Goal: Obtain resource: Download file/media

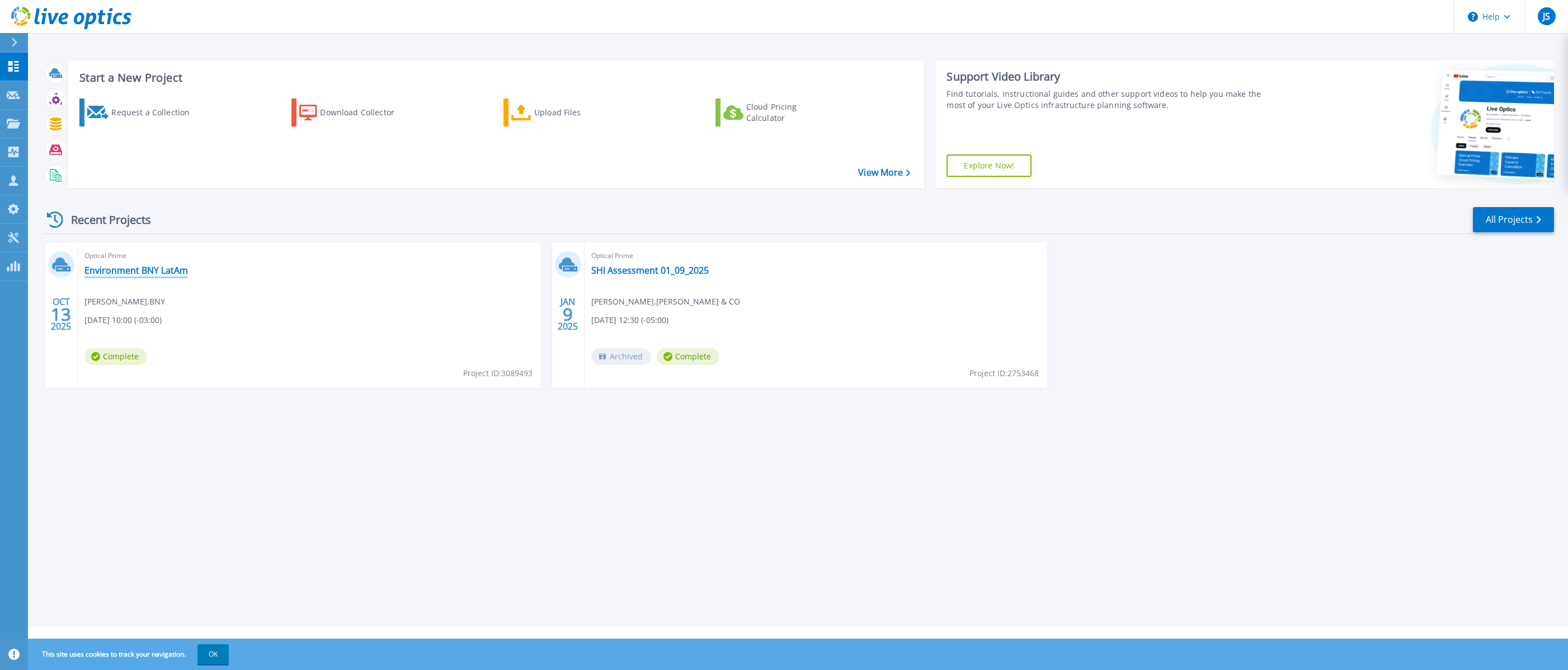
click at [156, 267] on link "Environment BNY LatAm" at bounding box center [136, 270] width 103 height 11
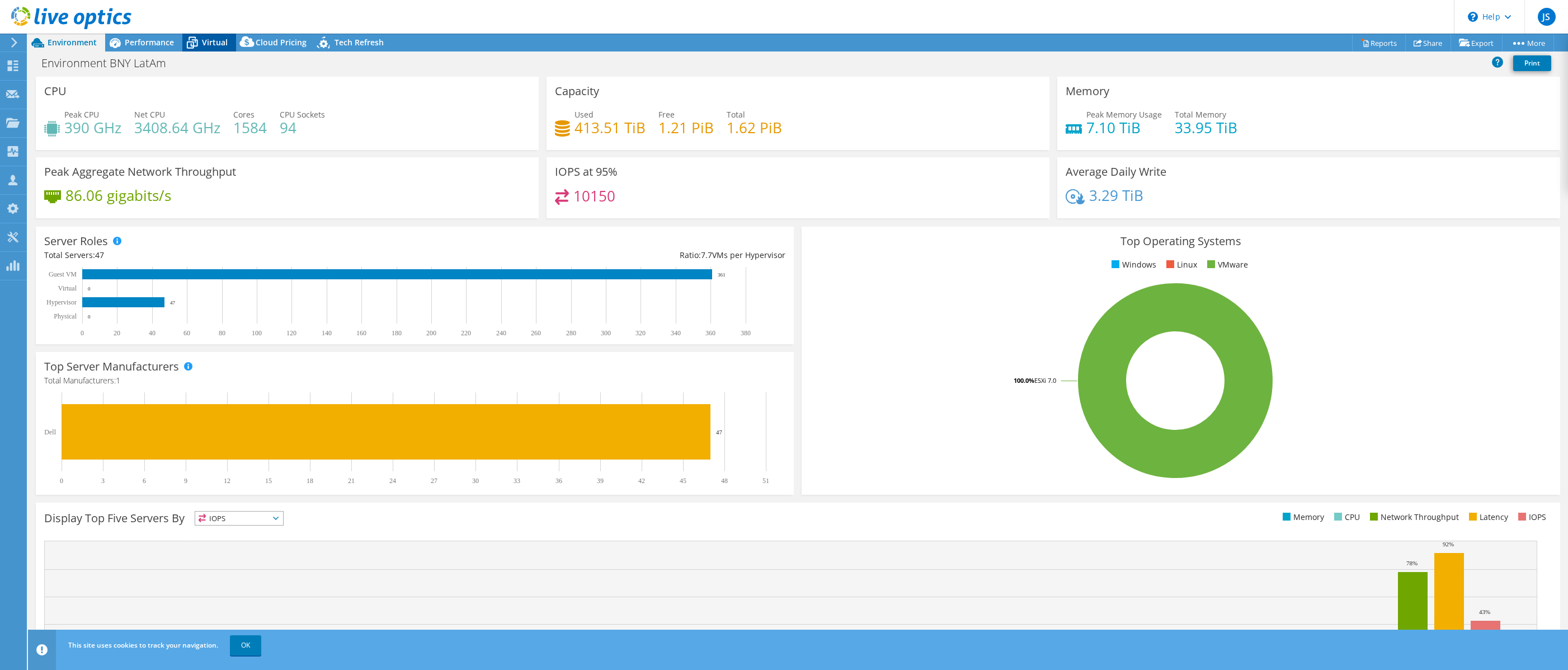
click at [210, 40] on span "Virtual" at bounding box center [214, 42] width 26 height 10
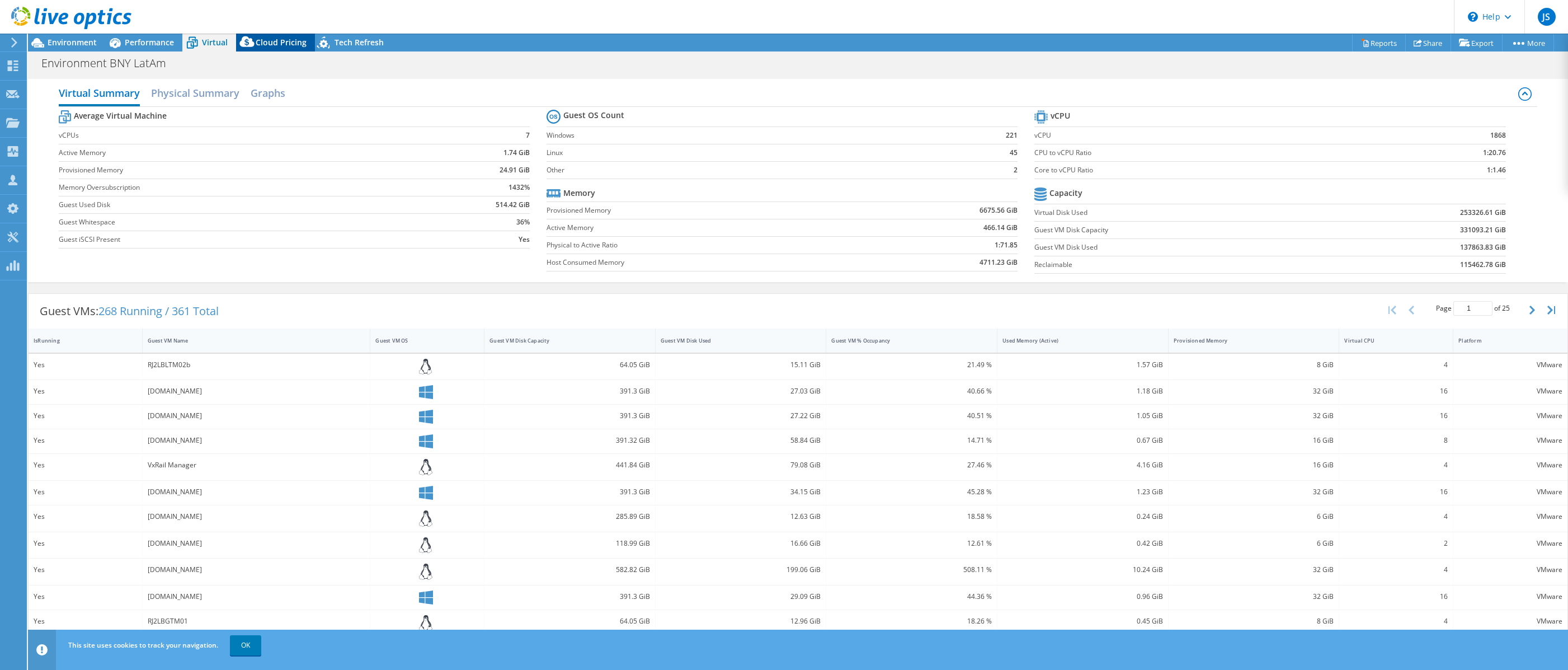
click at [292, 43] on span "Cloud Pricing" at bounding box center [281, 42] width 51 height 10
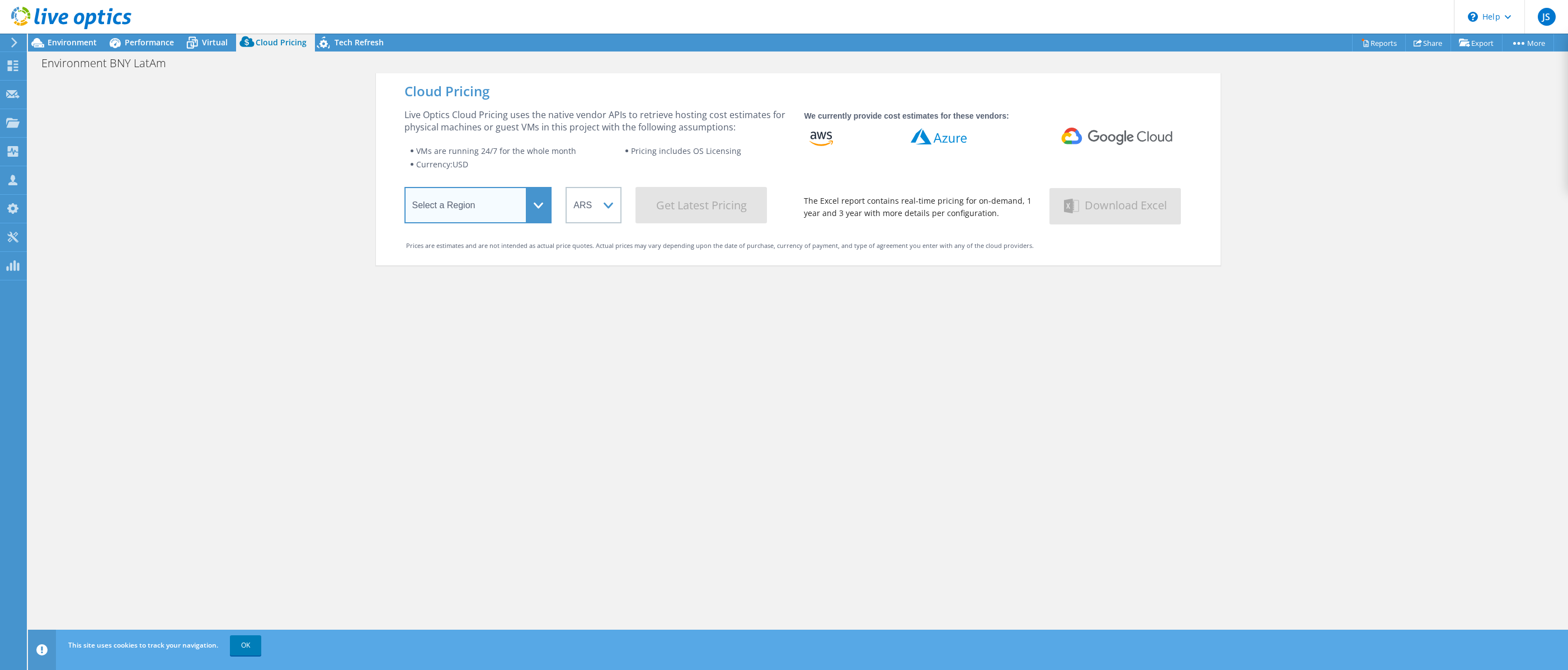
click at [541, 201] on select "Select a Region Asia Pacific (Hong Kong) Asia Pacific (Mumbai) Asia Pacific (Se…" at bounding box center [479, 205] width 148 height 36
select select "SouthAmerica"
click at [405, 189] on select "Select a Region Asia Pacific (Hong Kong) Asia Pacific (Mumbai) Asia Pacific (Se…" at bounding box center [479, 205] width 148 height 36
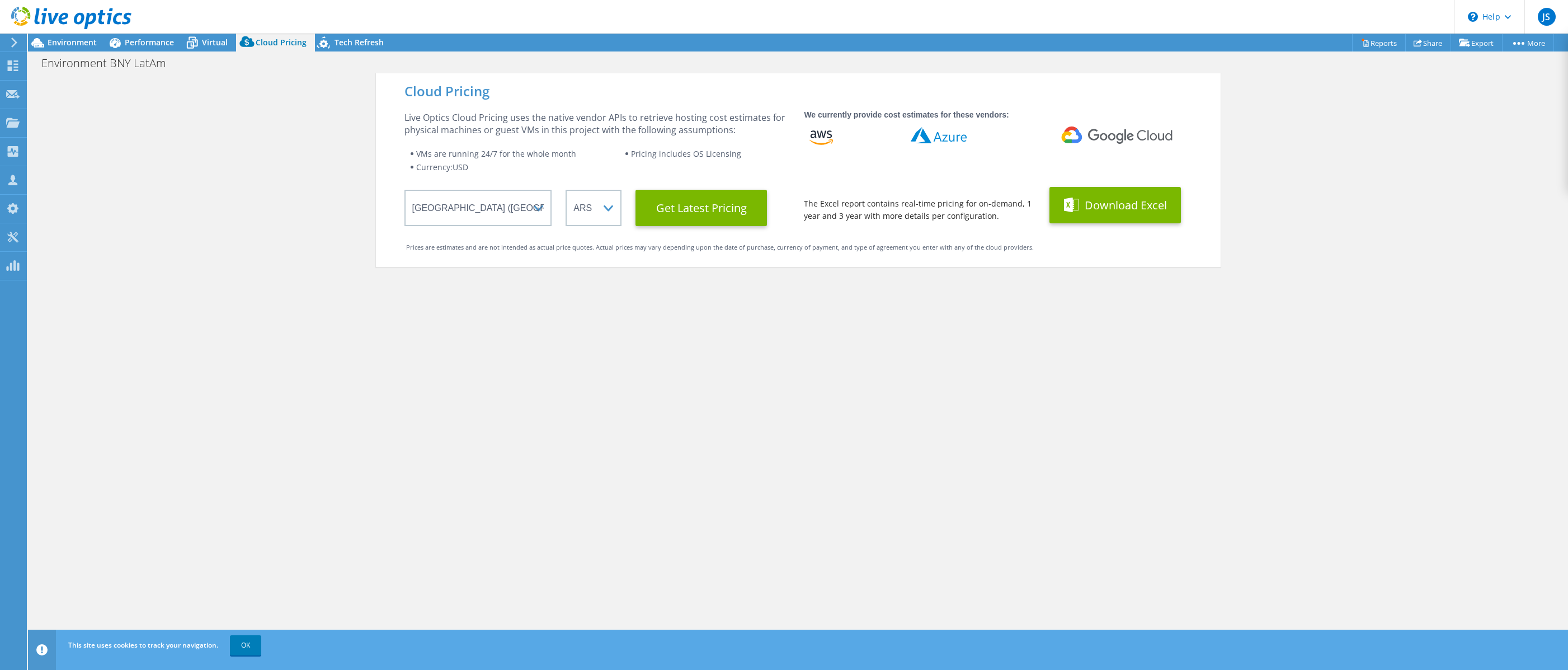
click at [1074, 206] on span at bounding box center [1073, 205] width 18 height 21
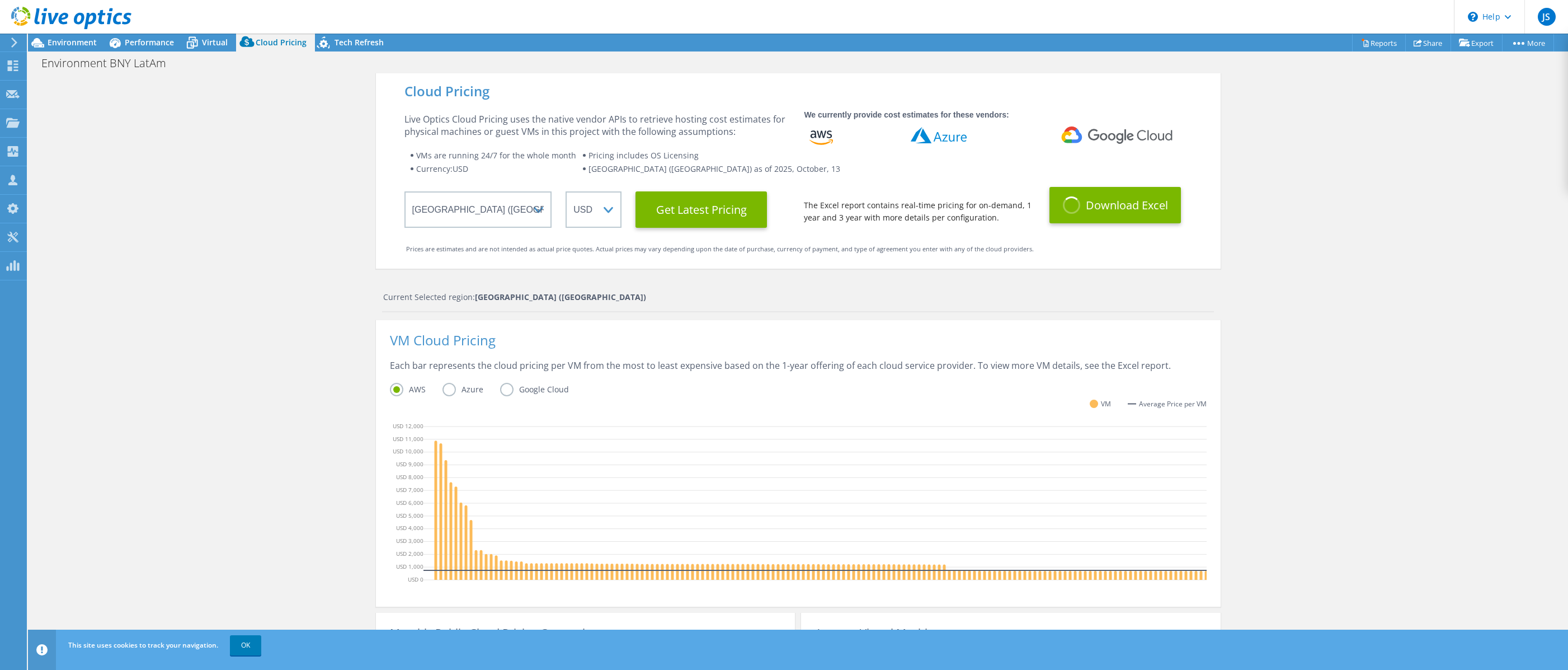
scroll to position [2, 0]
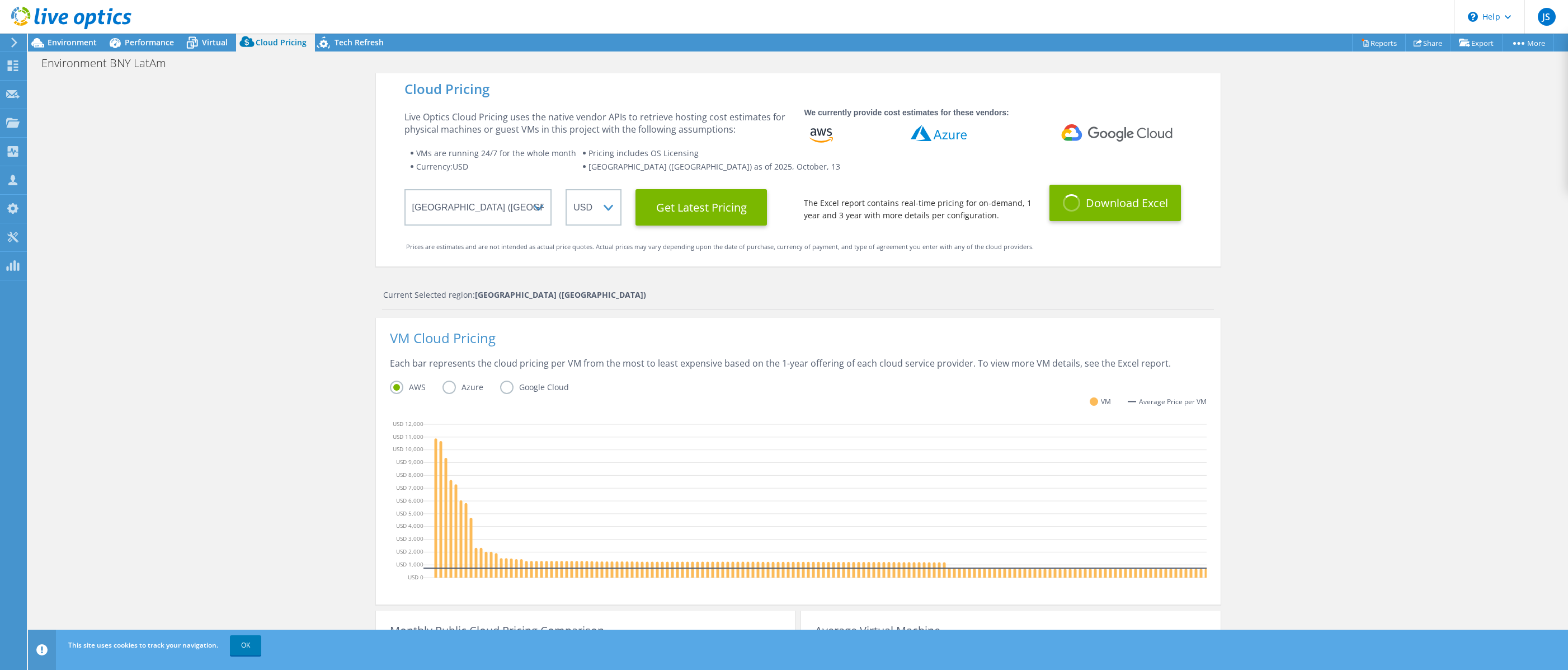
click at [451, 387] on label "Azure" at bounding box center [471, 387] width 58 height 13
click at [0, 0] on input "Azure" at bounding box center [0, 0] width 0 height 0
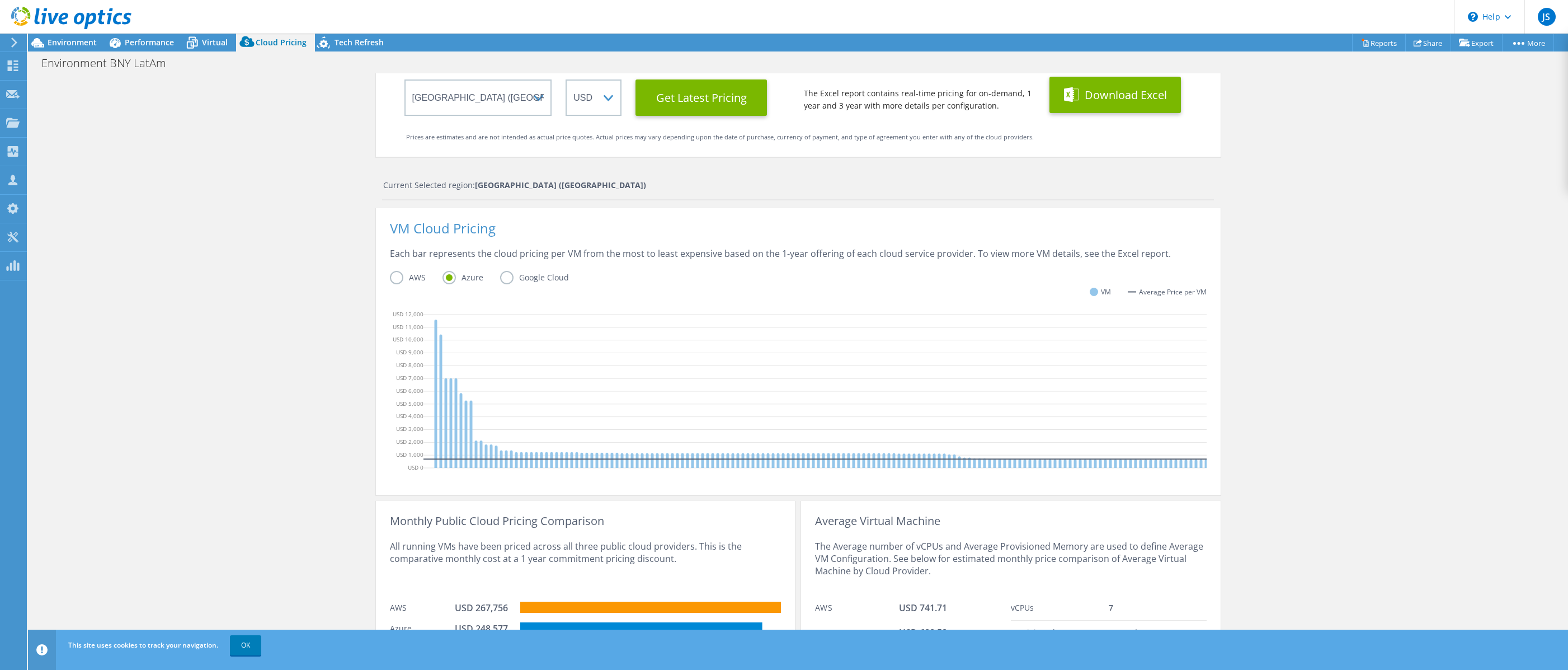
scroll to position [181, 0]
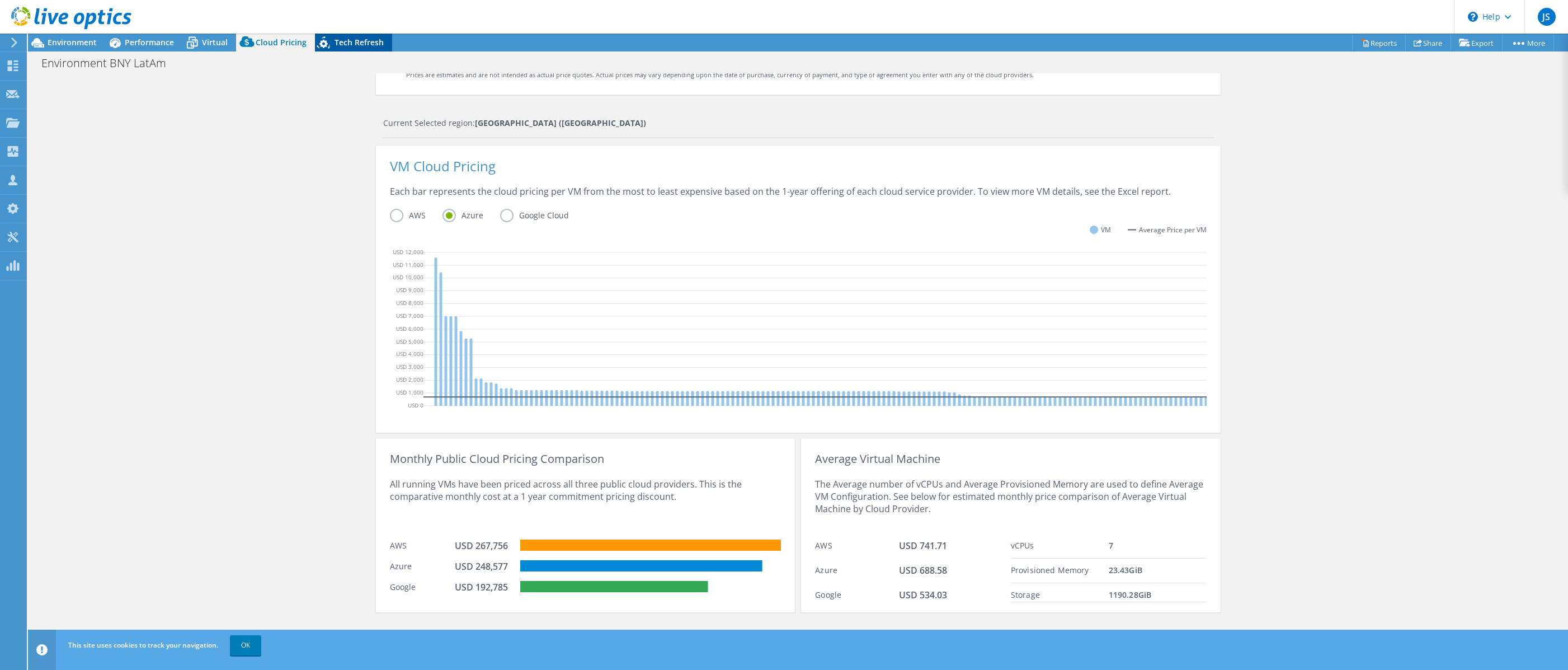
click at [329, 43] on icon at bounding box center [324, 44] width 20 height 23
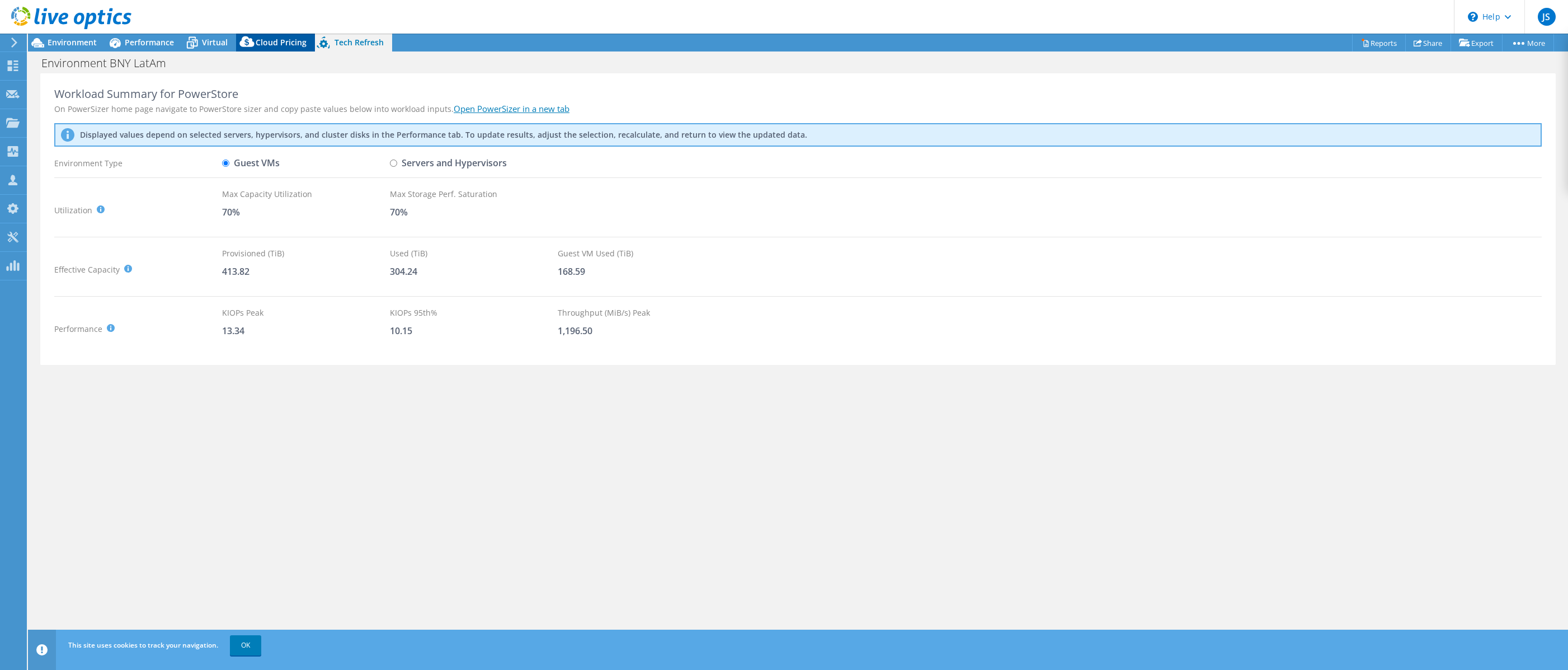
click at [278, 40] on span "Cloud Pricing" at bounding box center [281, 42] width 51 height 10
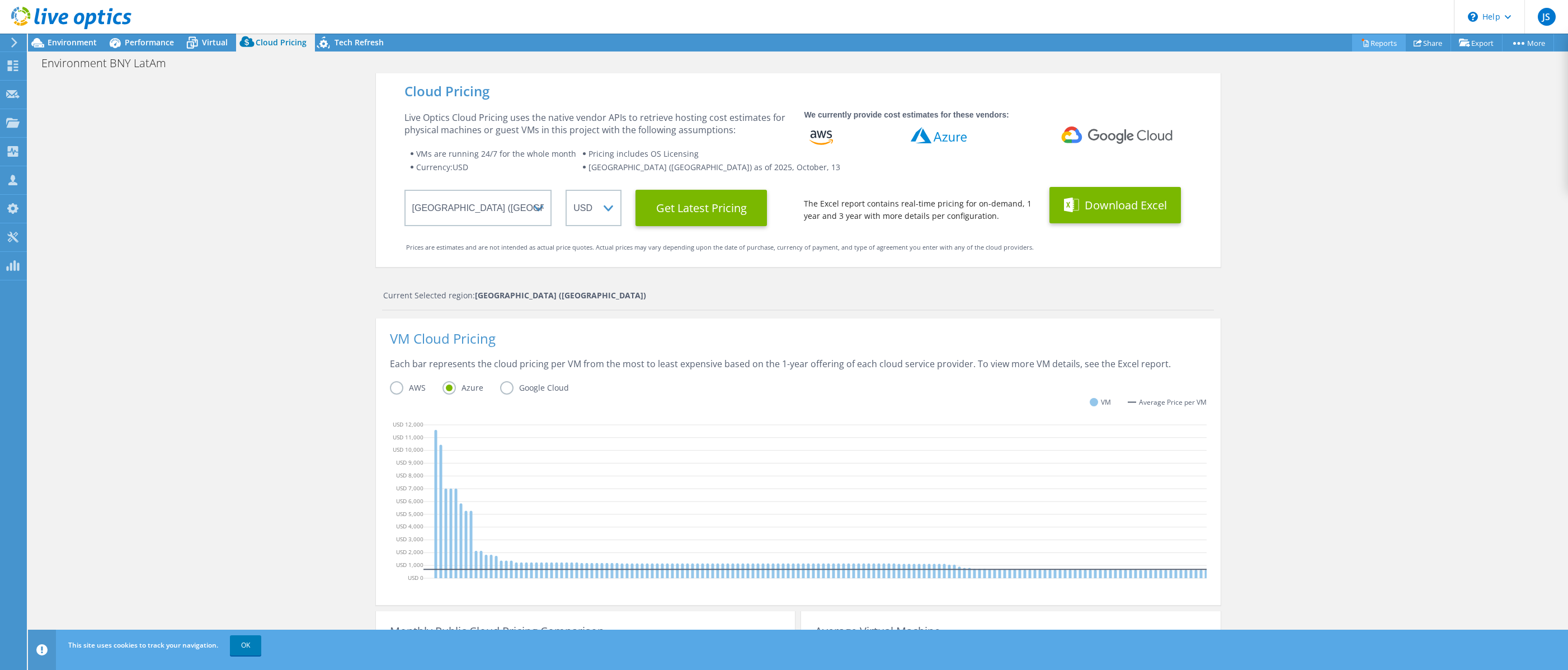
click at [1368, 45] on link "Reports" at bounding box center [1379, 43] width 54 height 17
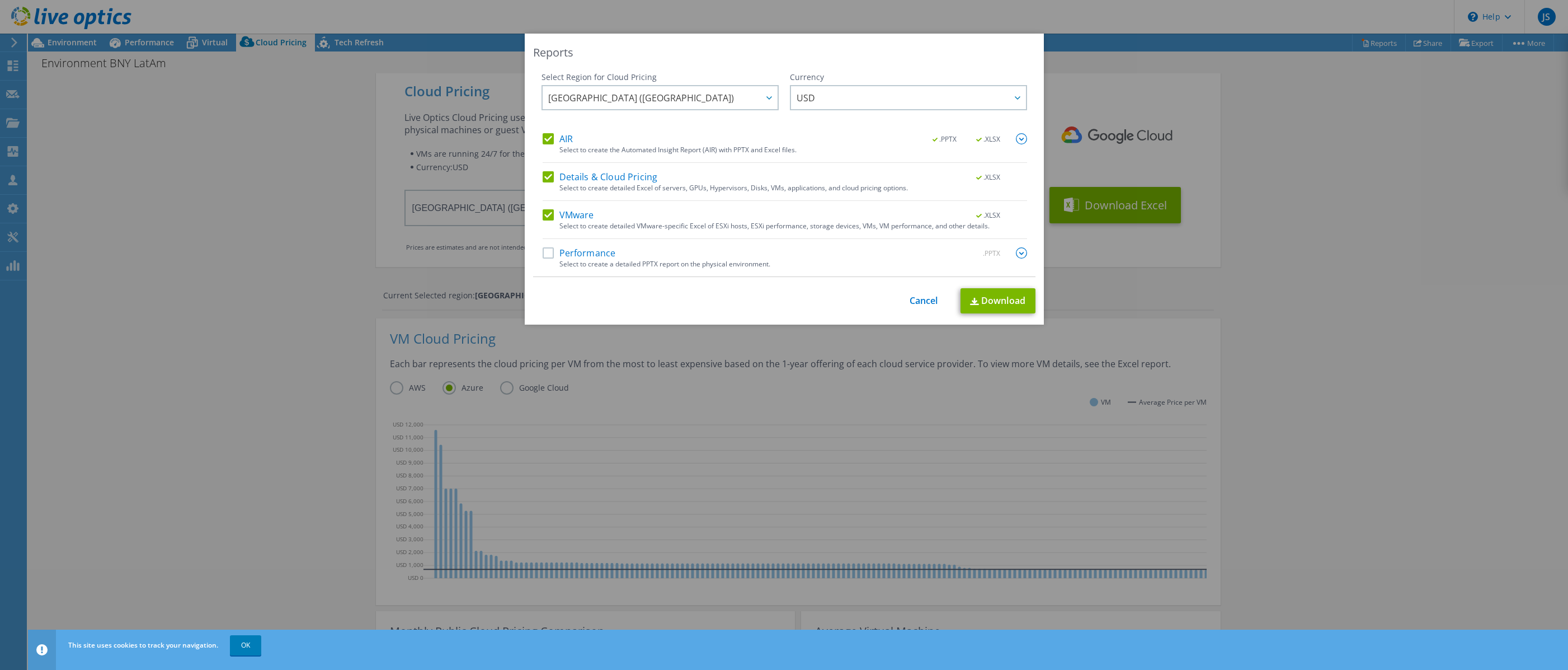
click at [706, 257] on div "Performance .PPTX" at bounding box center [785, 253] width 484 height 13
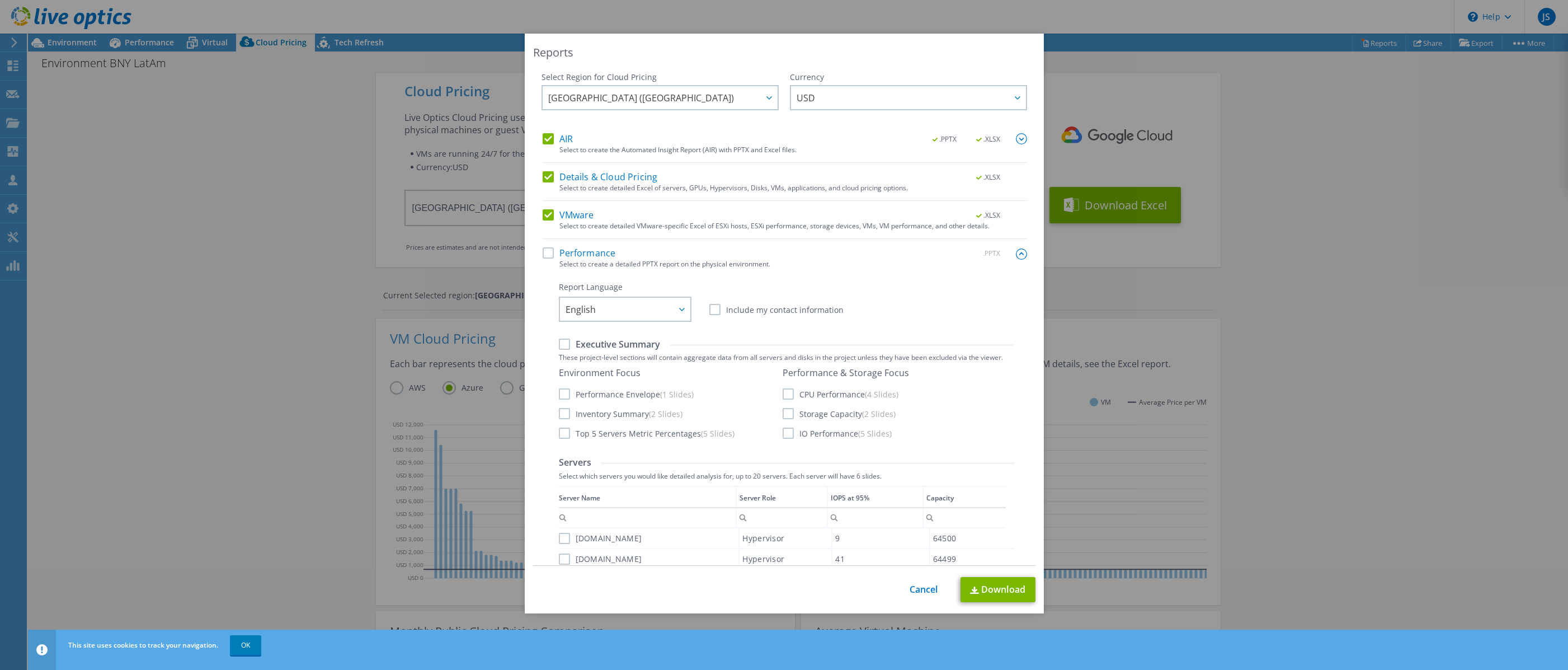
click at [576, 244] on div "AIR .PPTX .XLSX Select to create the Automated Insight Report (AIR) with PPTX a…" at bounding box center [785, 623] width 484 height 981
click at [568, 251] on label "Performance" at bounding box center [579, 253] width 73 height 11
click at [0, 0] on input "Performance" at bounding box center [0, 0] width 0 height 0
click at [988, 586] on link "Download" at bounding box center [998, 590] width 75 height 25
click at [1291, 301] on div "Reports Select Region for Cloud Pricing Asia Pacific (Hong Kong) Asia Pacific (…" at bounding box center [784, 335] width 1568 height 603
